Goal: Check status: Check status

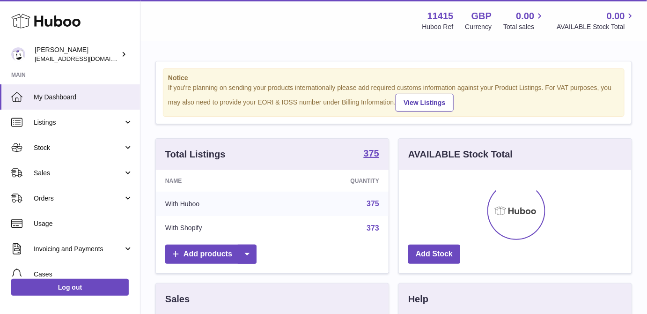
scroll to position [146, 233]
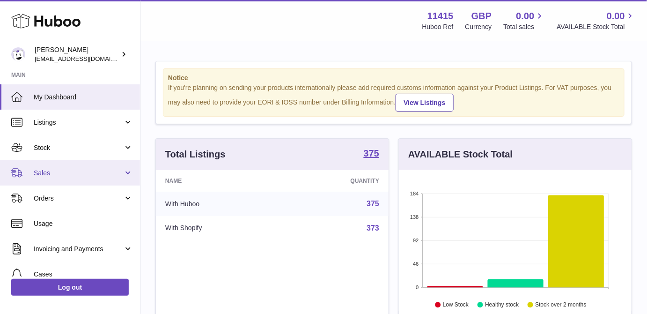
click at [60, 170] on span "Sales" at bounding box center [78, 172] width 89 height 9
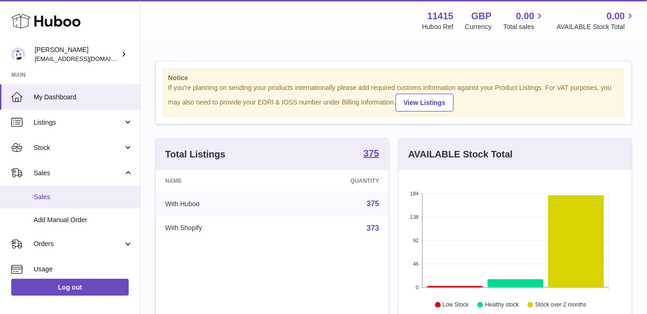
click at [65, 197] on span "Sales" at bounding box center [83, 196] width 99 height 9
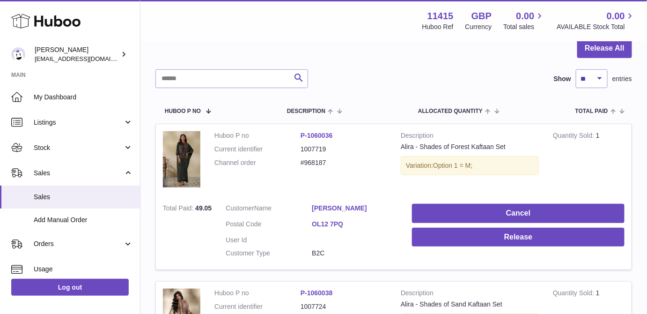
scroll to position [120, 0]
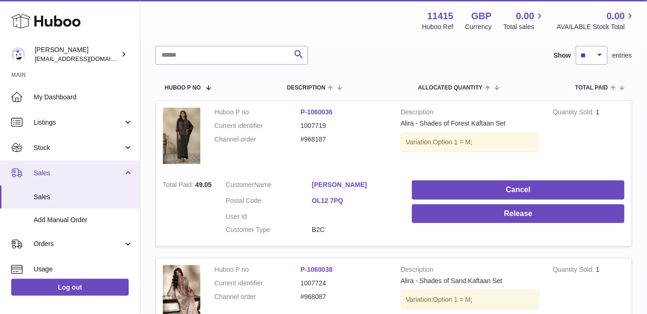
click at [68, 184] on link "Sales" at bounding box center [70, 172] width 140 height 25
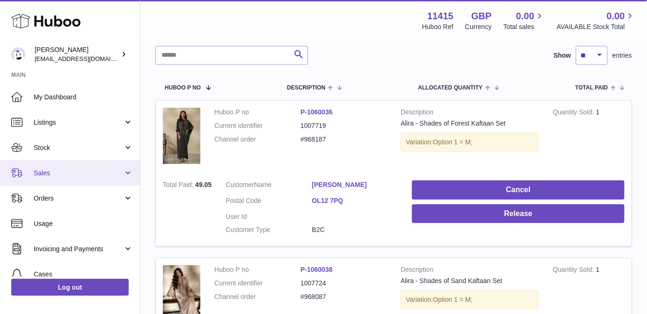
click at [52, 170] on span "Sales" at bounding box center [78, 172] width 89 height 9
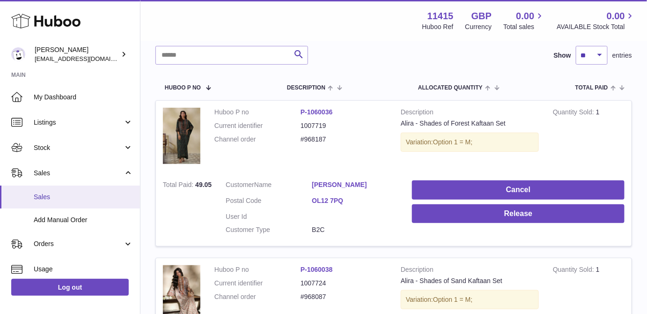
click at [44, 195] on span "Sales" at bounding box center [83, 196] width 99 height 9
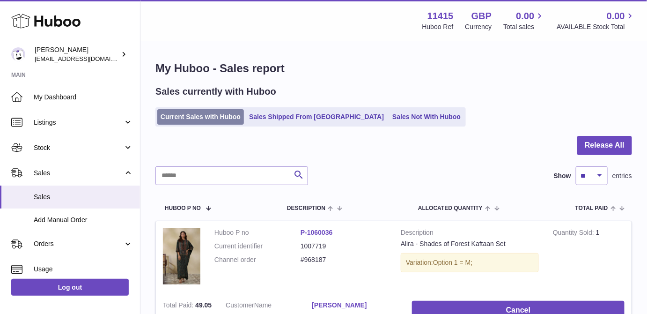
click at [218, 121] on link "Current Sales with Huboo" at bounding box center [200, 116] width 87 height 15
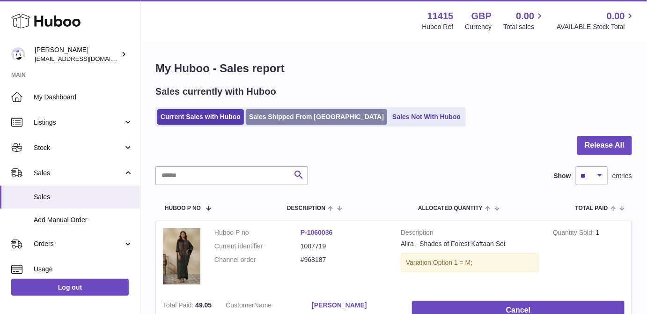
click at [281, 115] on link "Sales Shipped From Huboo" at bounding box center [316, 116] width 141 height 15
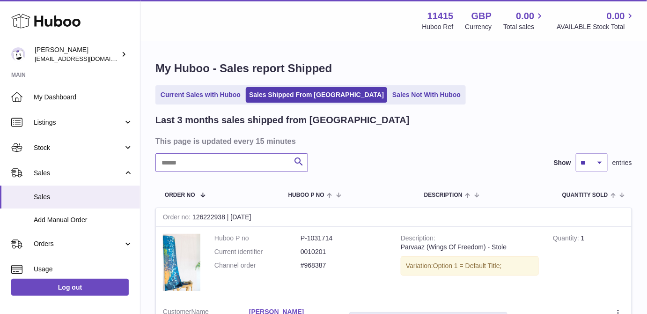
click at [199, 157] on input "text" at bounding box center [231, 162] width 153 height 19
paste input "******"
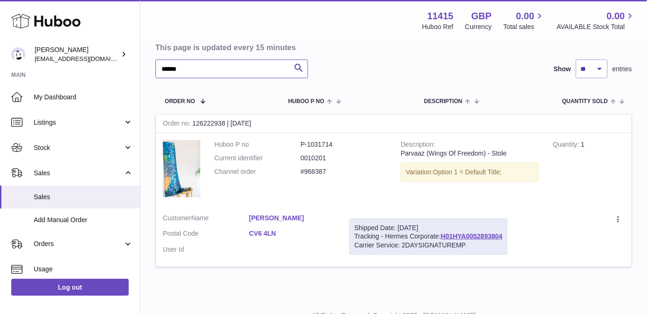
scroll to position [94, 0]
type input "******"
drag, startPoint x: 471, startPoint y: 233, endPoint x: 342, endPoint y: 270, distance: 134.9
click at [342, 270] on tbody "Order no 126222938 | [DATE] Huboo P no P-1031714 Current identifier 0010201 Cha…" at bounding box center [393, 195] width 476 height 164
